Goal: Navigation & Orientation: Find specific page/section

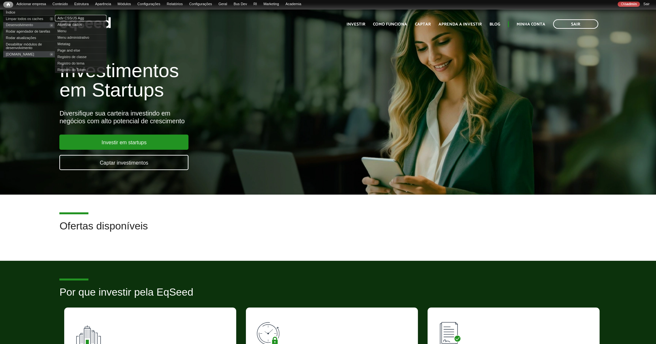
click at [75, 17] on link "Adv CSS/JS Agg" at bounding box center [81, 18] width 52 height 6
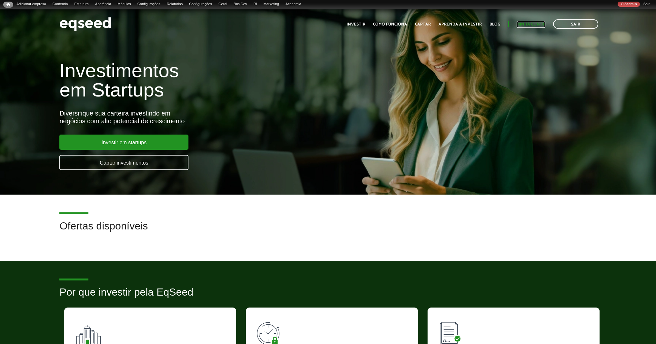
click at [533, 26] on link "Minha conta" at bounding box center [531, 24] width 29 height 4
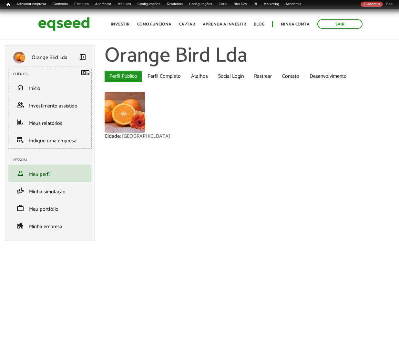
click at [86, 73] on link "Configurar" at bounding box center [85, 73] width 9 height 6
click at [77, 84] on link "Listar links" at bounding box center [72, 82] width 34 height 8
click at [88, 72] on link "Configurar" at bounding box center [85, 73] width 9 height 6
click at [80, 82] on link "Listar links" at bounding box center [72, 82] width 34 height 8
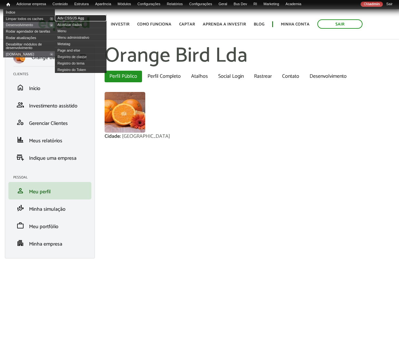
click at [80, 19] on link "Adv CSS/JS Agg" at bounding box center [81, 18] width 52 height 6
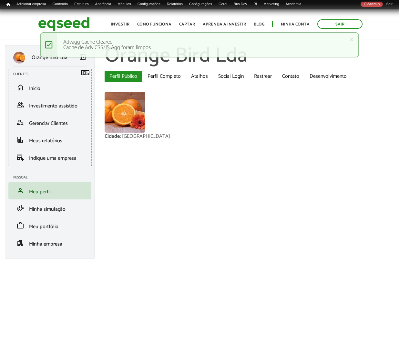
click at [87, 73] on link "Configurar" at bounding box center [85, 73] width 9 height 6
click at [79, 83] on link "Listar links" at bounding box center [72, 82] width 34 height 8
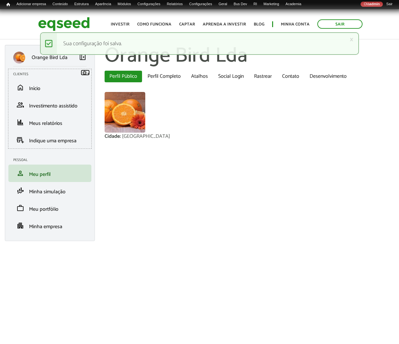
click at [83, 73] on link "Configurar" at bounding box center [85, 73] width 9 height 6
click at [79, 80] on link "Listar links" at bounding box center [72, 82] width 34 height 8
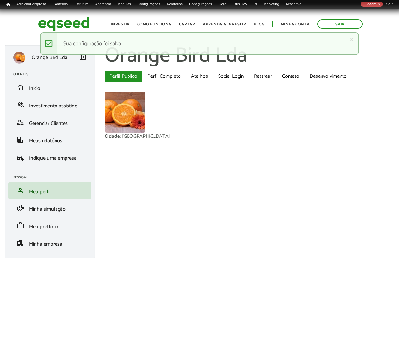
click at [0, 0] on link "Adv CSS/JS Agg" at bounding box center [0, 0] width 0 height 0
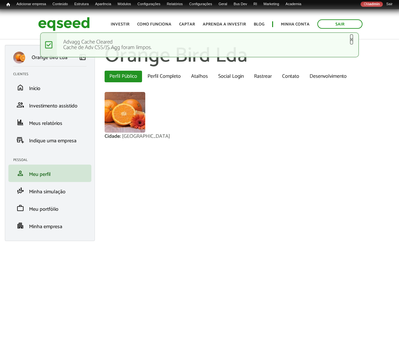
click at [352, 39] on link "×" at bounding box center [352, 39] width 4 height 7
